Goal: Find specific page/section: Find specific page/section

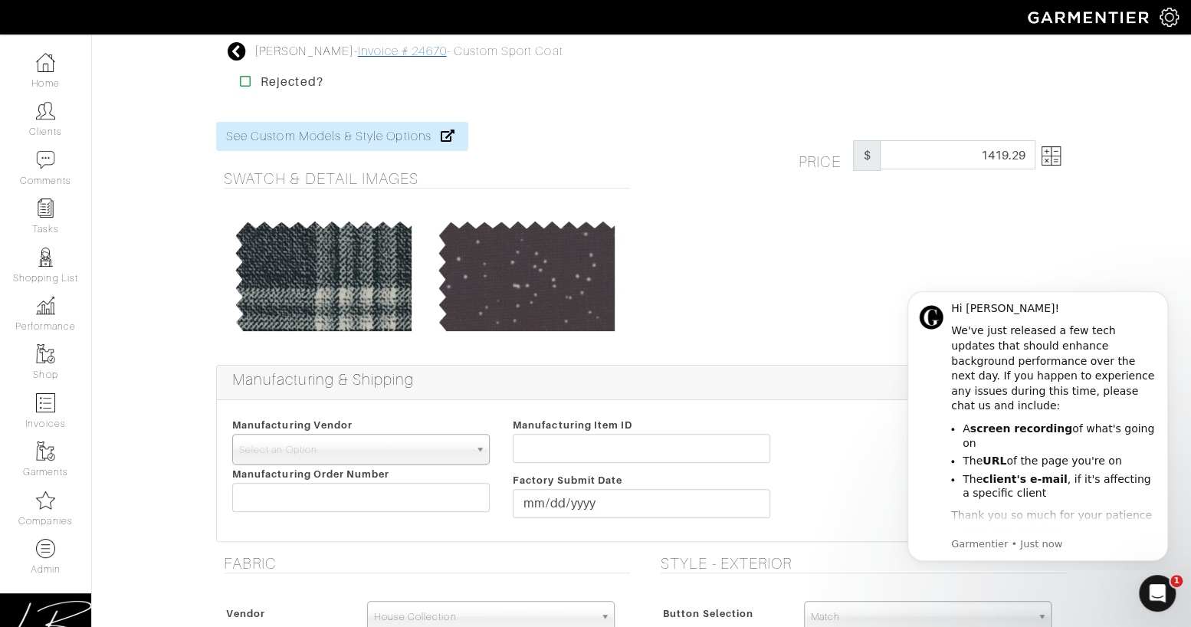
click at [380, 52] on link "Invoice # 24670" at bounding box center [402, 51] width 89 height 14
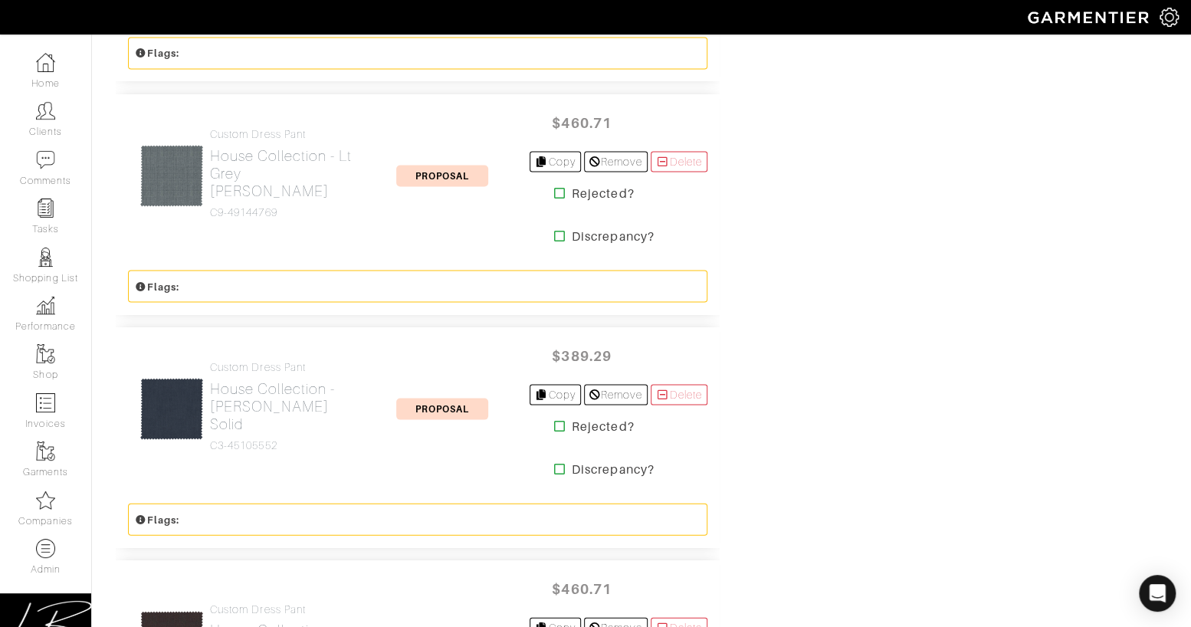
scroll to position [1556, 0]
